Goal: Obtain resource: Obtain resource

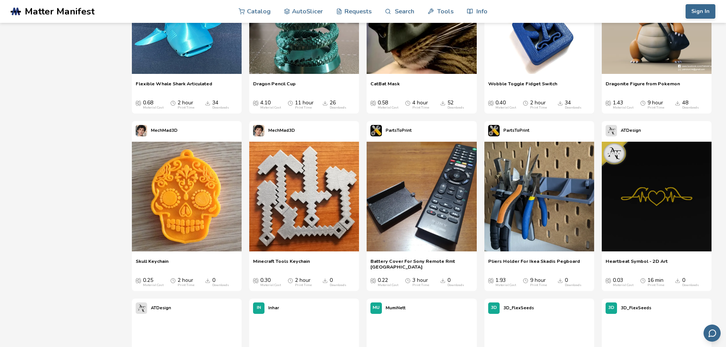
scroll to position [1284, 0]
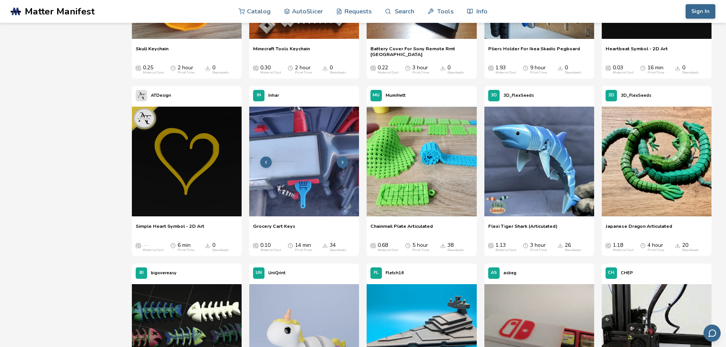
click at [316, 166] on img at bounding box center [304, 162] width 110 height 110
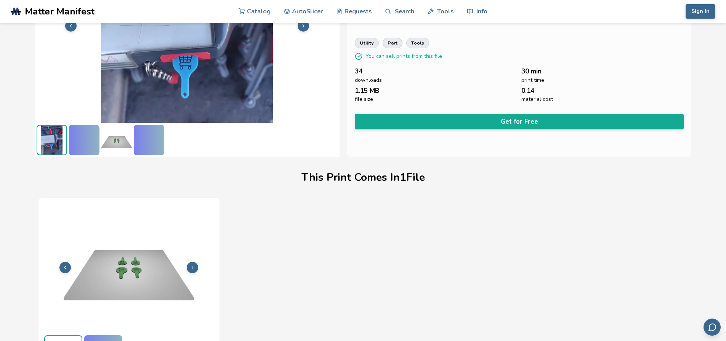
scroll to position [107, 0]
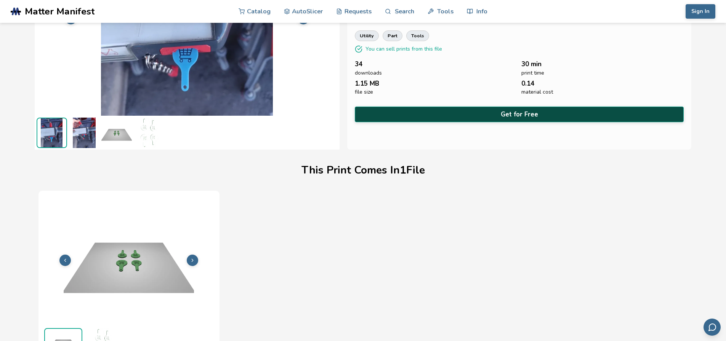
click at [408, 117] on button "Get for Free" at bounding box center [519, 115] width 329 height 16
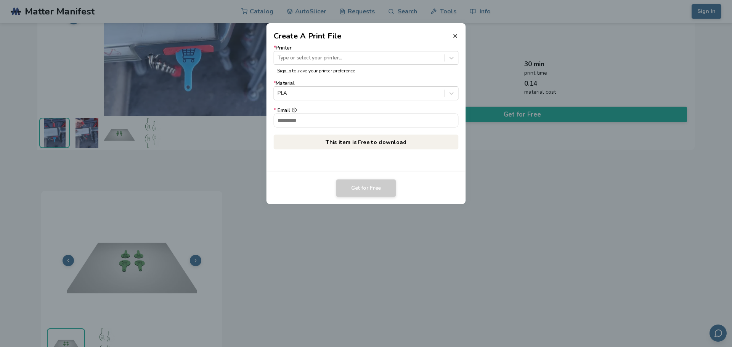
click at [368, 93] on div at bounding box center [358, 93] width 163 height 7
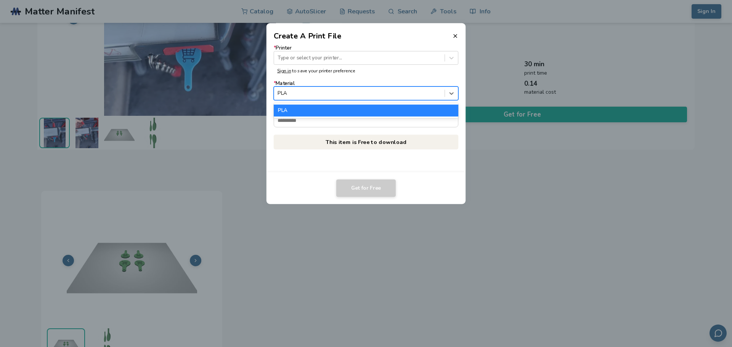
click at [368, 93] on div at bounding box center [358, 93] width 163 height 7
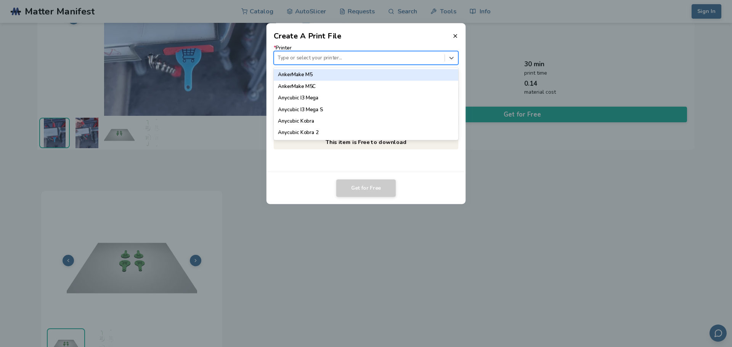
click at [371, 60] on div at bounding box center [358, 57] width 163 height 7
type input "**"
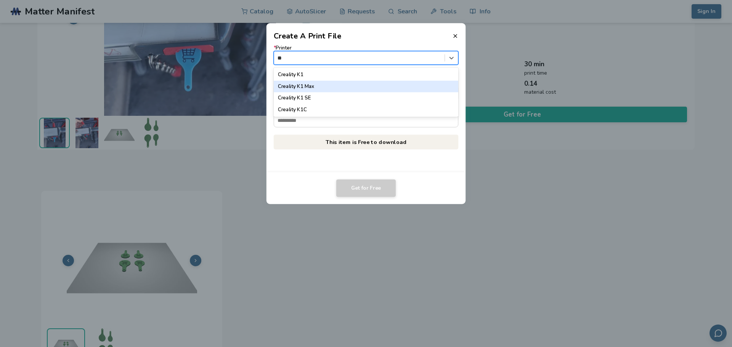
click at [352, 83] on div "Creality K1 Max" at bounding box center [366, 86] width 185 height 11
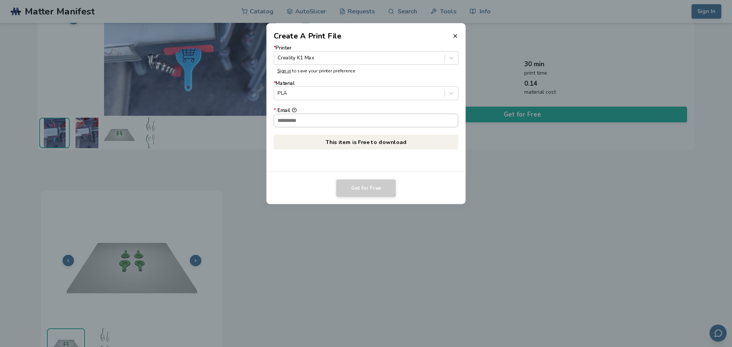
click at [330, 120] on input "* Email" at bounding box center [366, 120] width 184 height 13
type input "**********"
click at [362, 183] on button "Get for Free" at bounding box center [365, 188] width 59 height 18
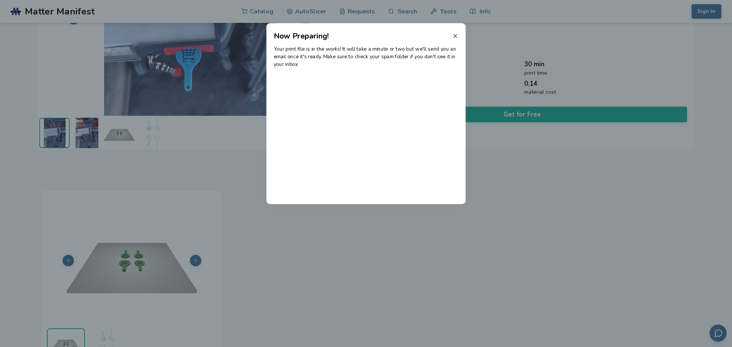
click at [453, 38] on icon at bounding box center [455, 36] width 6 height 6
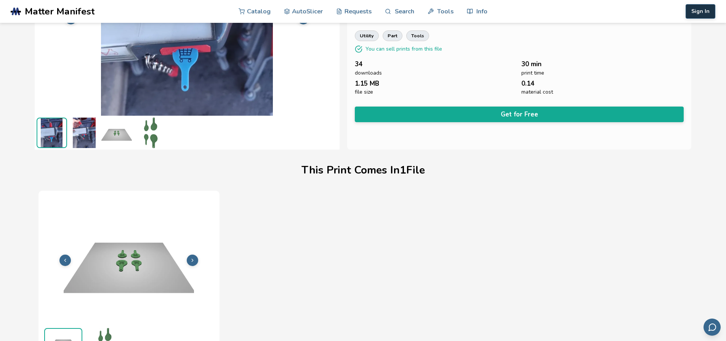
click at [709, 16] on button "Sign In" at bounding box center [700, 11] width 30 height 14
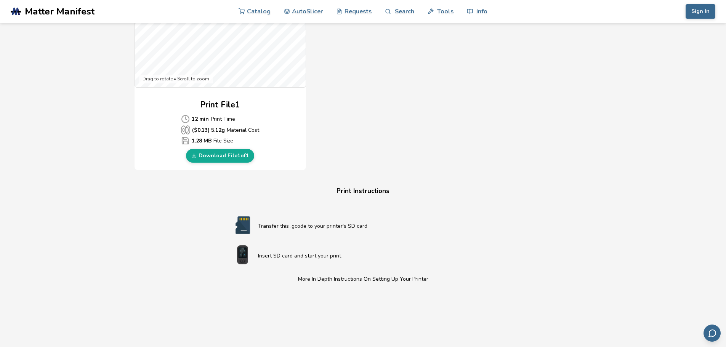
scroll to position [301, 0]
click at [231, 155] on link "Download File 1 of 1" at bounding box center [220, 156] width 68 height 14
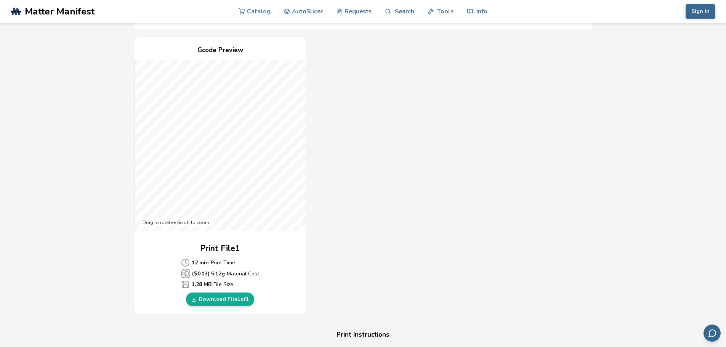
scroll to position [0, 0]
